Goal: Find specific page/section: Find specific page/section

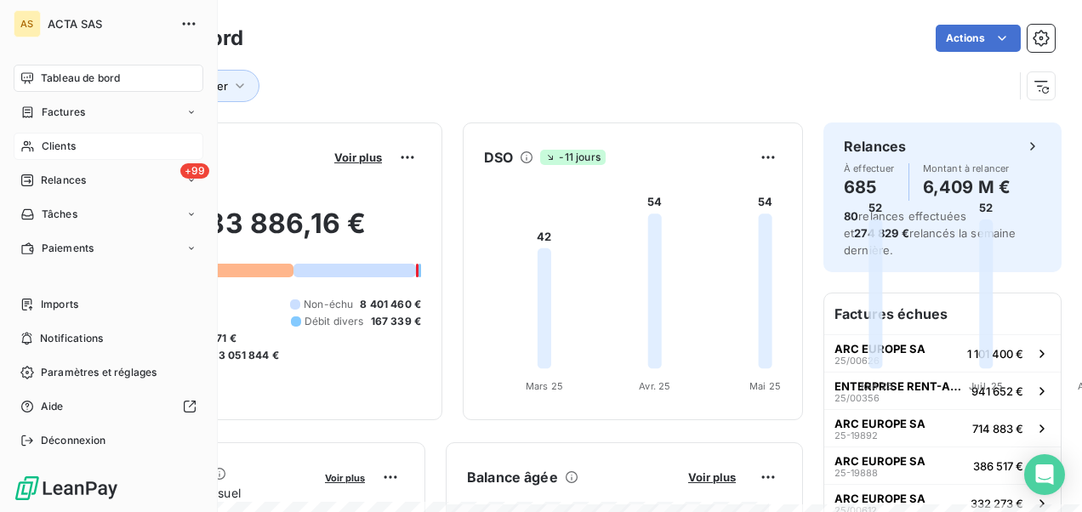
click at [58, 146] on span "Clients" at bounding box center [59, 146] width 34 height 15
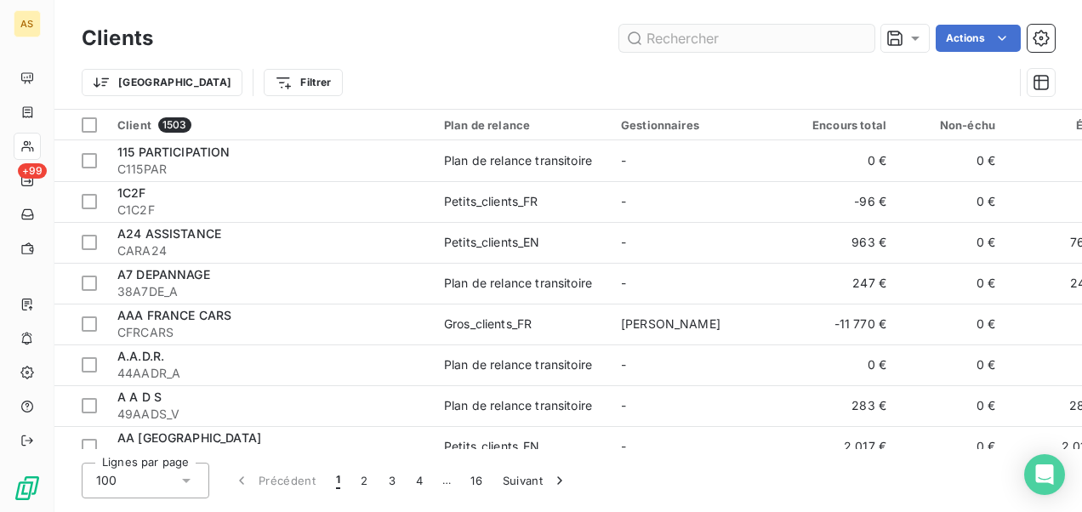
click at [732, 44] on input "text" at bounding box center [746, 38] width 255 height 27
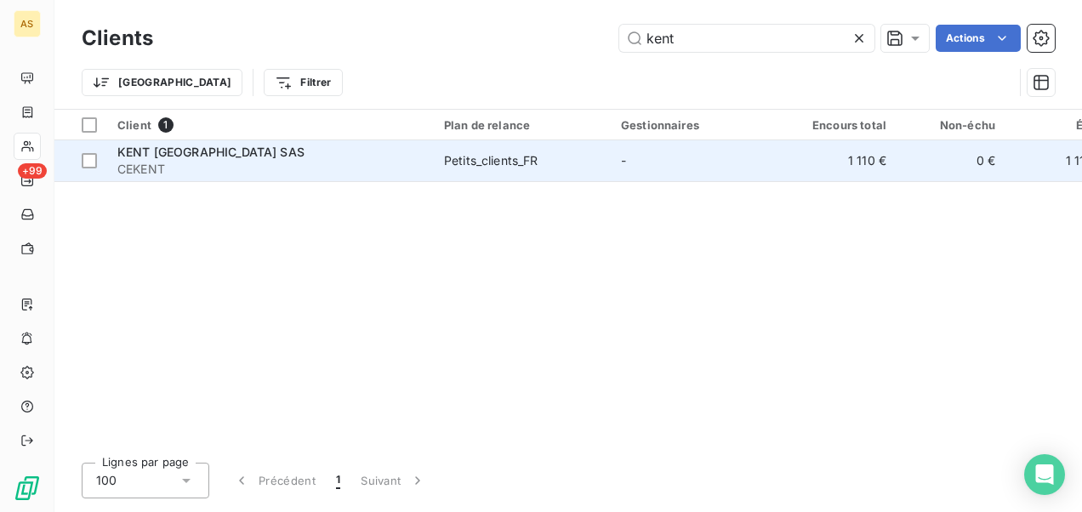
type input "kent"
click at [592, 157] on span "Petits_clients_FR" at bounding box center [522, 160] width 157 height 17
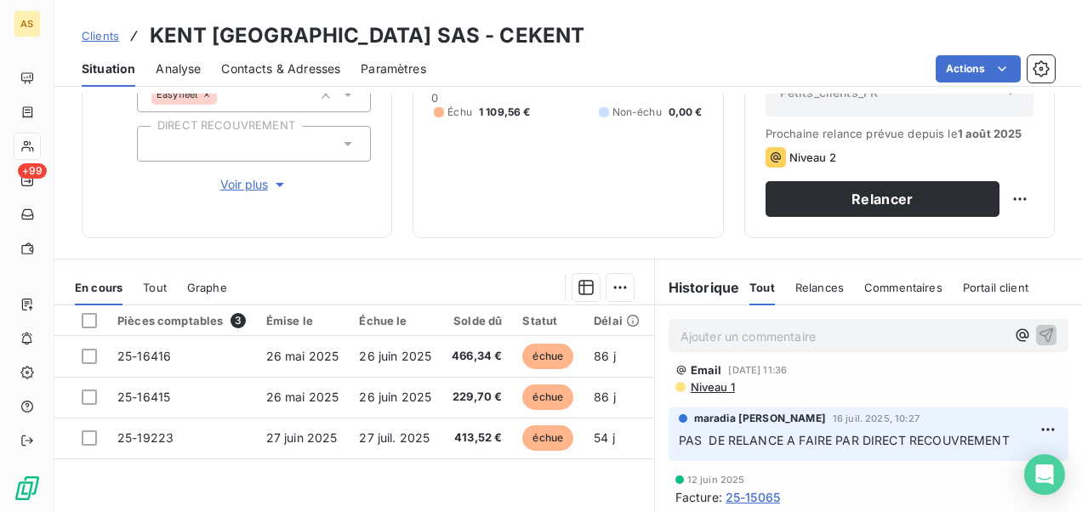
scroll to position [398, 0]
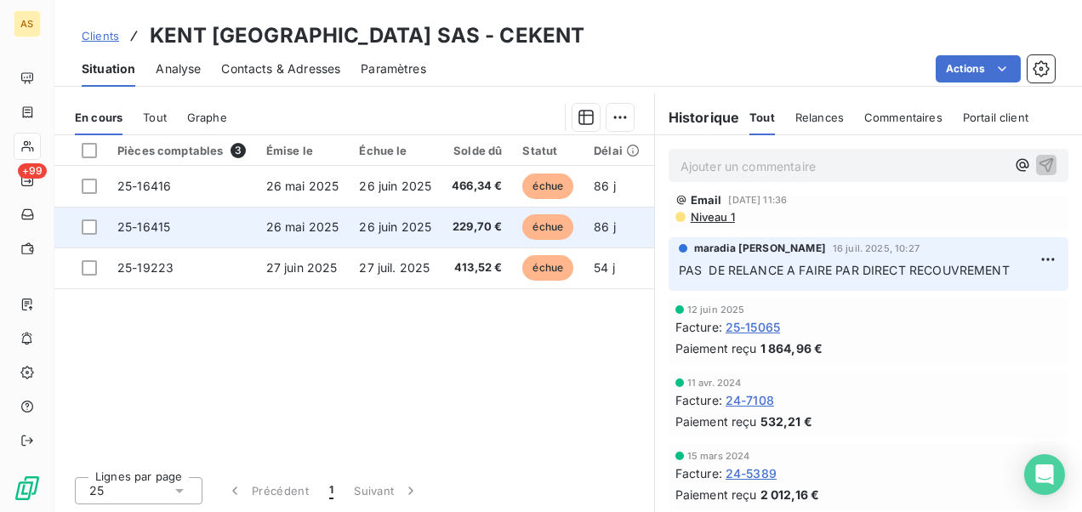
click at [143, 226] on span "25-16415" at bounding box center [143, 226] width 53 height 14
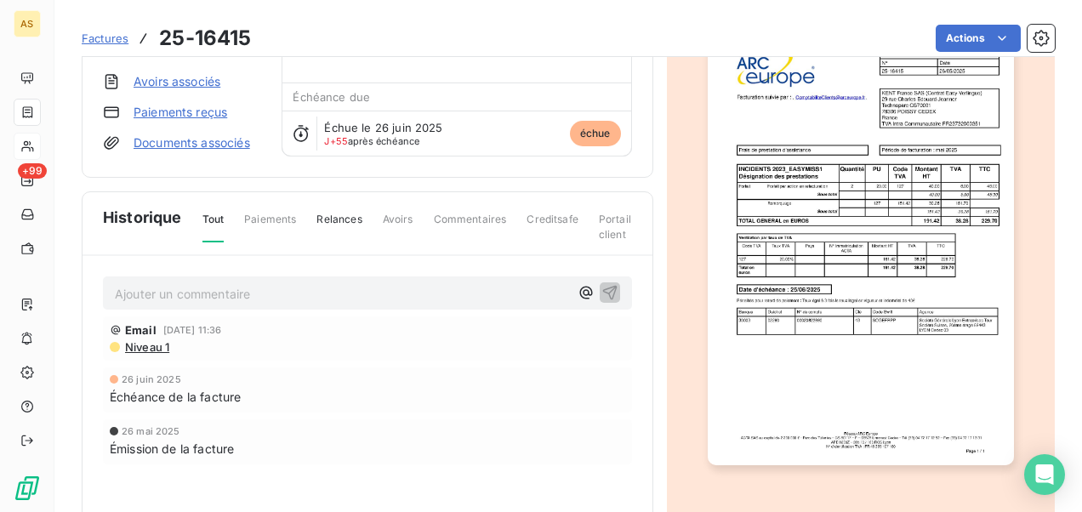
scroll to position [171, 0]
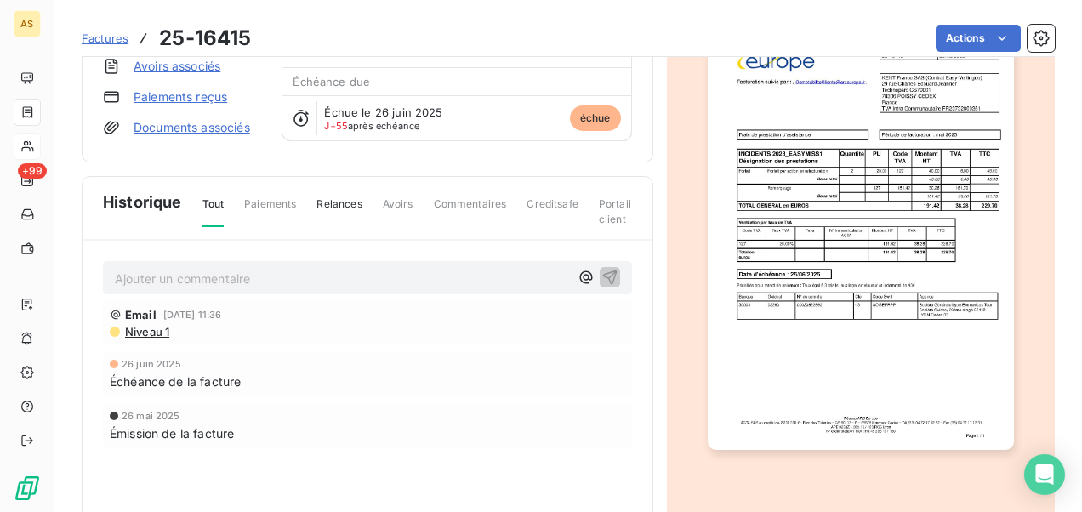
click at [766, 164] on img "button" at bounding box center [861, 234] width 306 height 433
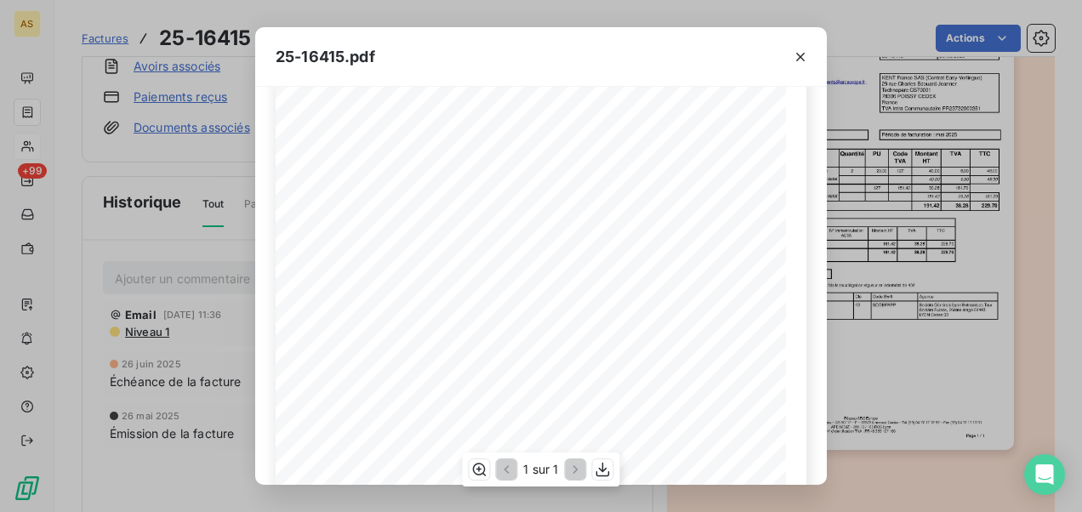
scroll to position [170, 0]
drag, startPoint x: 340, startPoint y: 59, endPoint x: 285, endPoint y: 48, distance: 56.2
click at [285, 48] on span "25-16415.pdf" at bounding box center [326, 56] width 100 height 23
drag, startPoint x: 285, startPoint y: 48, endPoint x: 455, endPoint y: 70, distance: 171.5
click at [515, 70] on div "25-16415.pdf" at bounding box center [541, 57] width 572 height 60
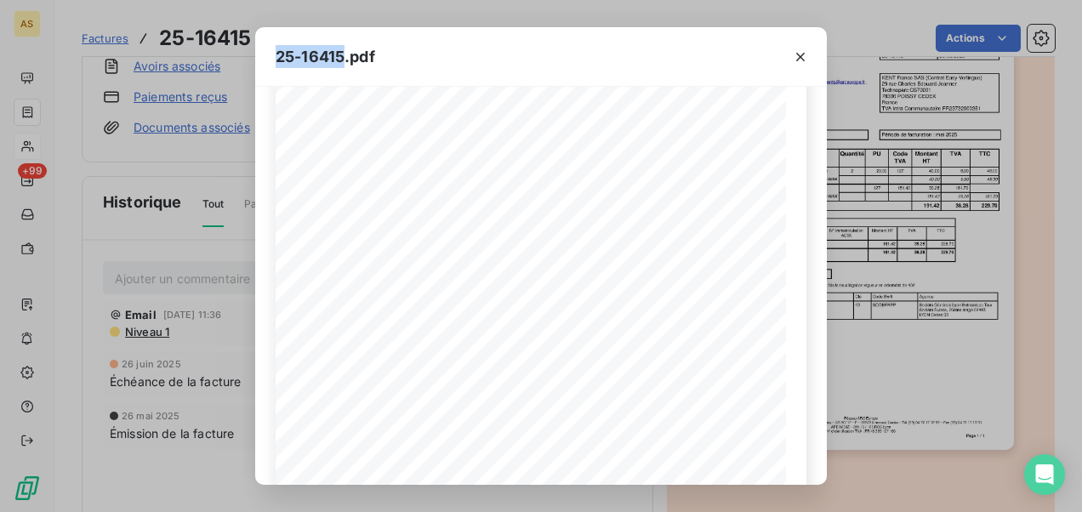
drag, startPoint x: 345, startPoint y: 56, endPoint x: 279, endPoint y: 55, distance: 66.4
click at [279, 55] on span "25-16415.pdf" at bounding box center [326, 56] width 100 height 23
copy span "25-16415"
click at [800, 55] on icon "button" at bounding box center [800, 56] width 17 height 17
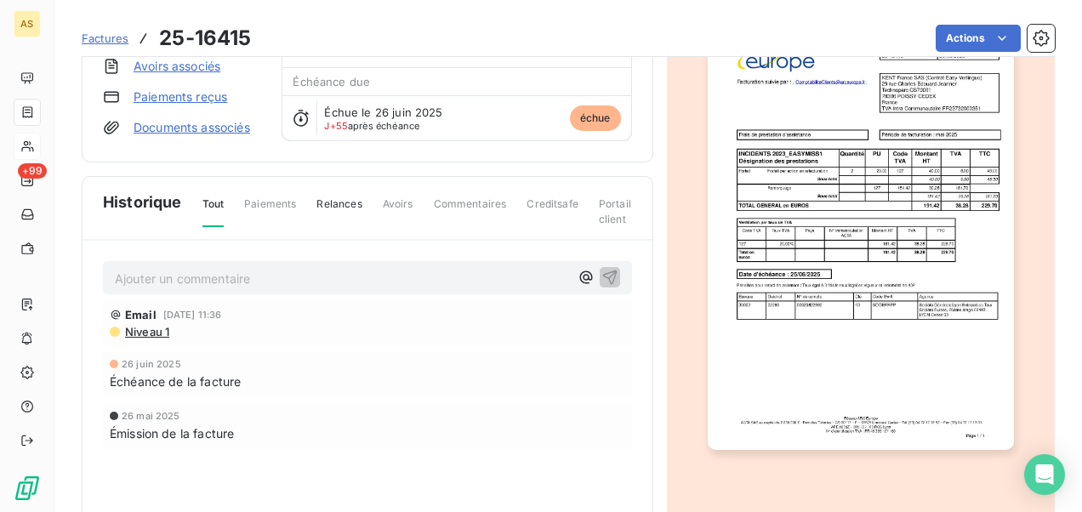
scroll to position [0, 0]
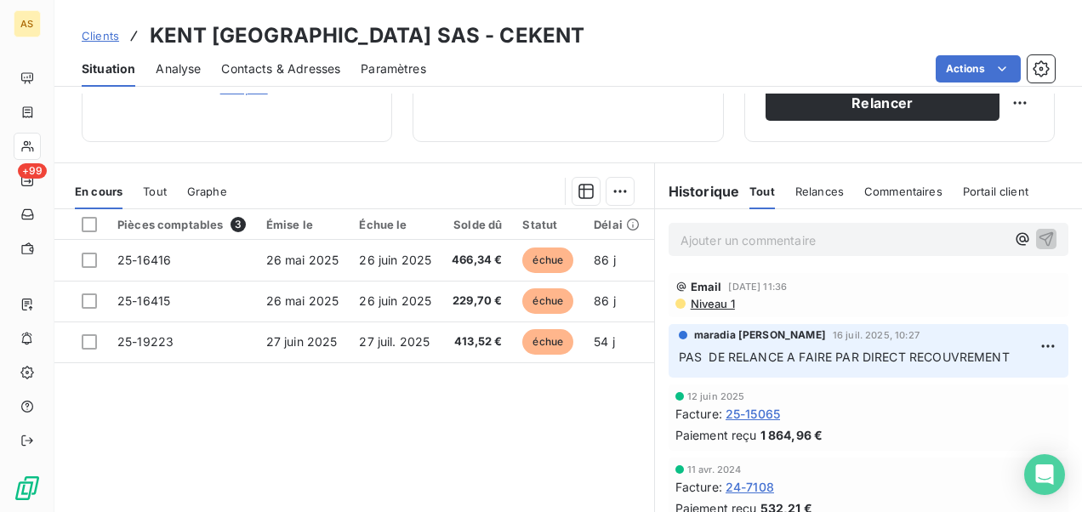
scroll to position [398, 0]
